Goal: Task Accomplishment & Management: Complete application form

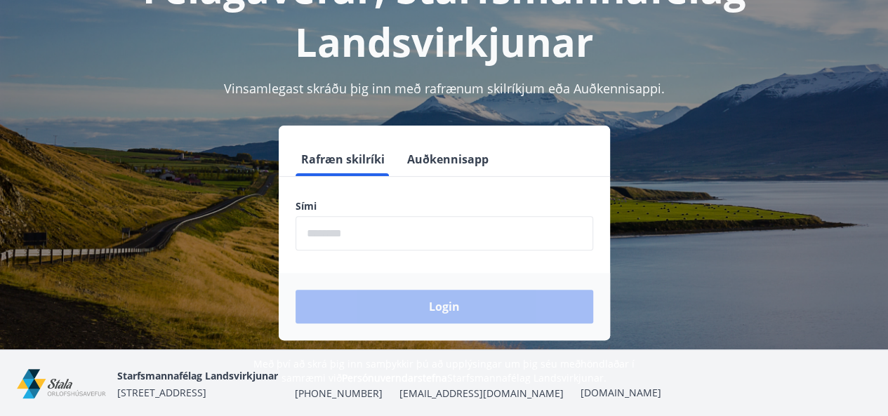
scroll to position [140, 0]
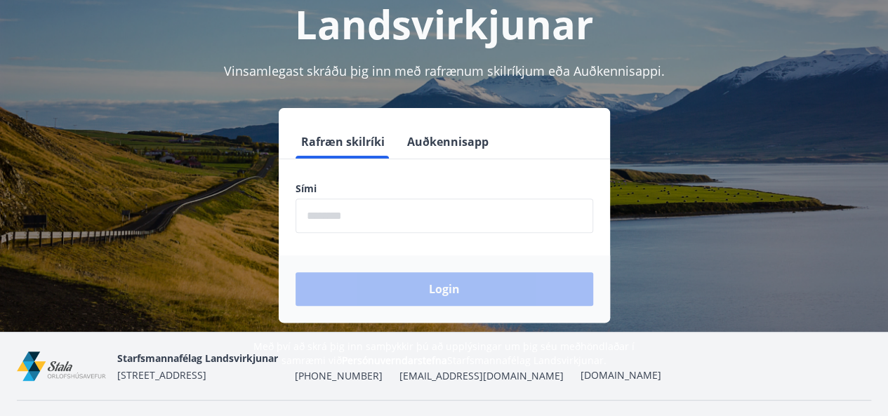
click at [364, 216] on input "phone" at bounding box center [445, 216] width 298 height 34
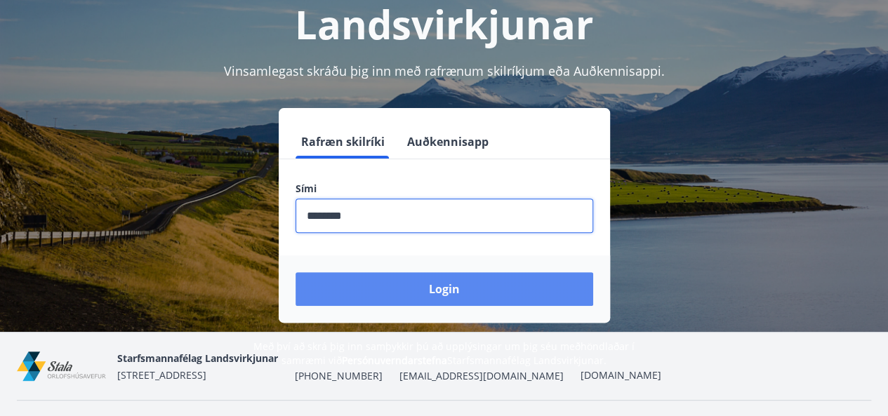
type input "********"
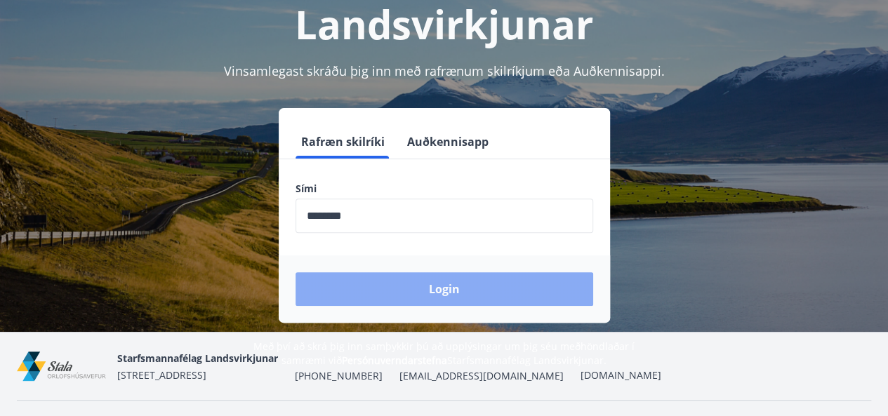
click at [475, 286] on button "Login" at bounding box center [445, 289] width 298 height 34
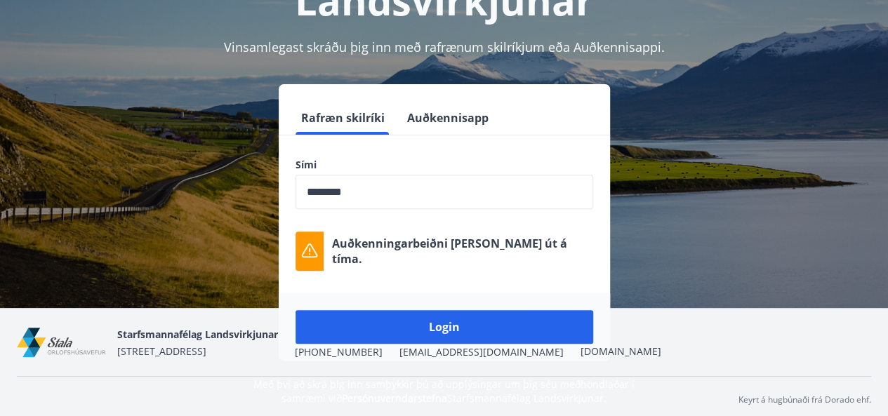
scroll to position [172, 0]
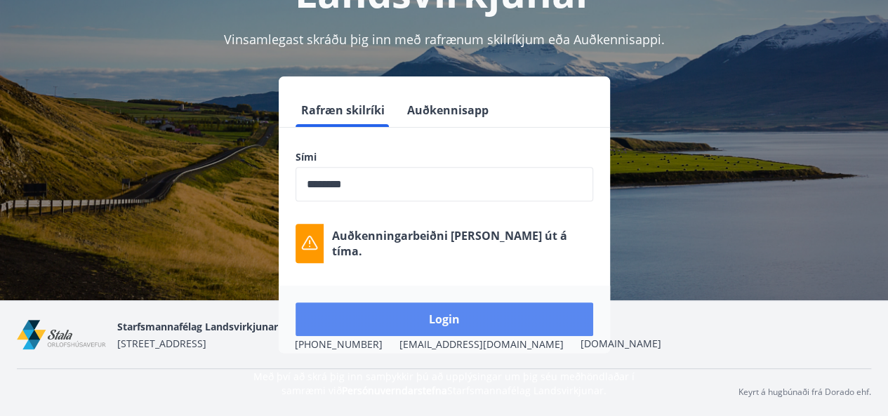
click at [434, 312] on button "Login" at bounding box center [445, 320] width 298 height 34
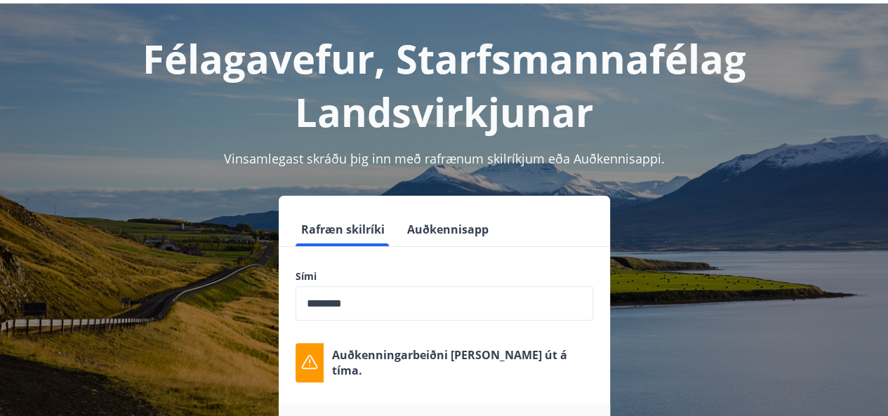
scroll to position [70, 0]
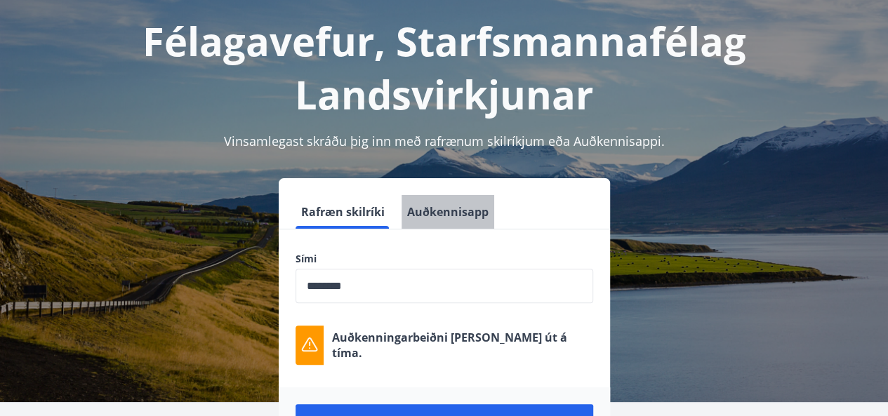
click at [455, 213] on button "Auðkennisapp" at bounding box center [448, 212] width 93 height 34
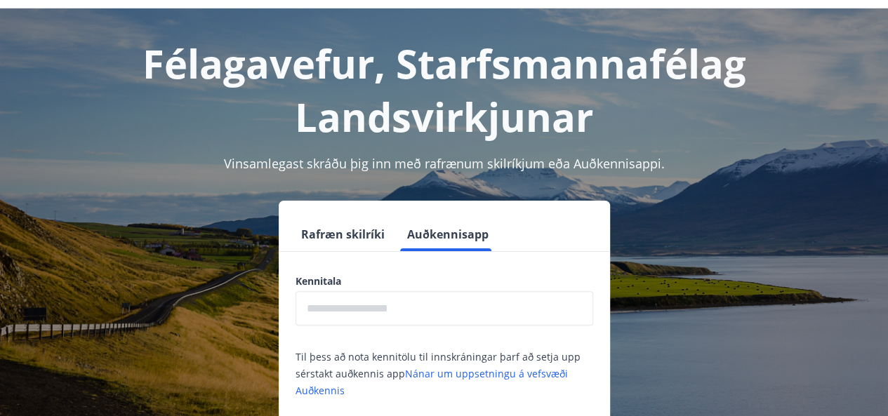
scroll to position [32, 0]
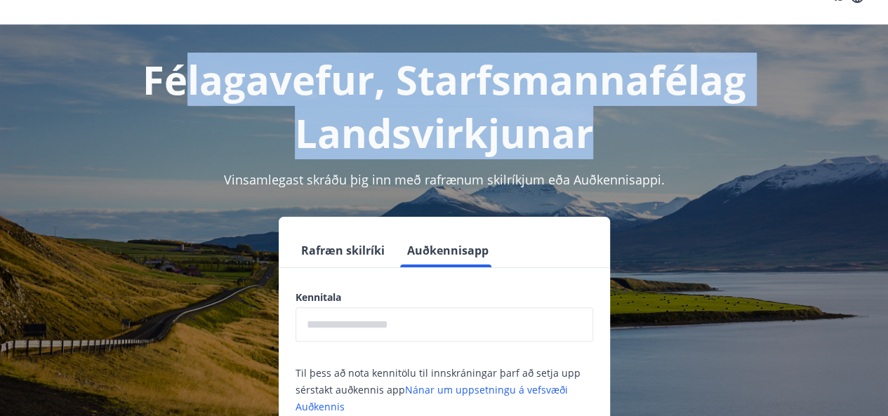
drag, startPoint x: 192, startPoint y: 85, endPoint x: 606, endPoint y: 119, distance: 415.6
click at [606, 119] on h1 "Félagavefur, Starfsmannafélag Landsvirkjunar" at bounding box center [444, 106] width 854 height 107
